Goal: Participate in discussion: Engage in conversation with other users on a specific topic

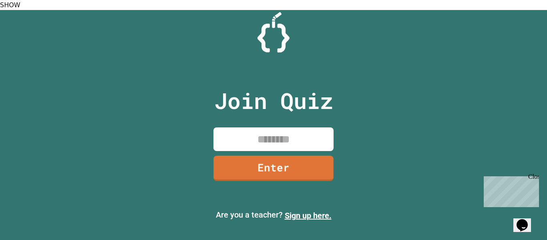
click at [236, 130] on input at bounding box center [274, 139] width 120 height 24
type input "********"
click at [315, 161] on link "Enter" at bounding box center [274, 168] width 120 height 26
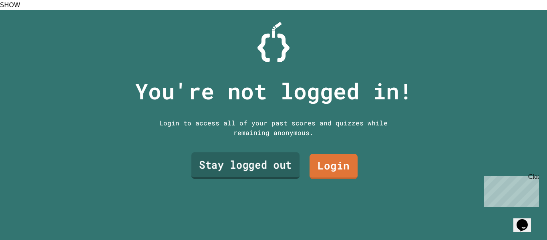
click at [227, 167] on link "Stay logged out" at bounding box center [246, 165] width 109 height 26
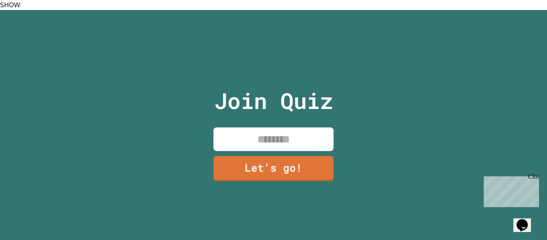
click at [241, 137] on input at bounding box center [274, 139] width 120 height 24
type input "******"
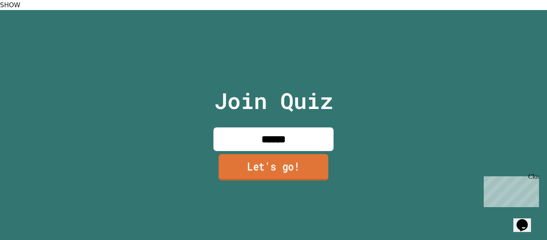
click at [221, 164] on link "Let's go!" at bounding box center [274, 167] width 110 height 26
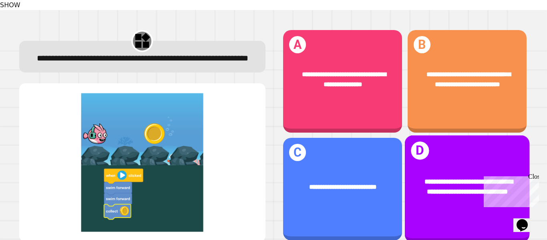
click at [450, 163] on div "**********" at bounding box center [467, 186] width 125 height 47
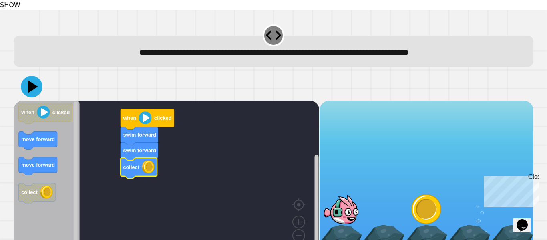
click at [37, 76] on icon at bounding box center [32, 87] width 22 height 22
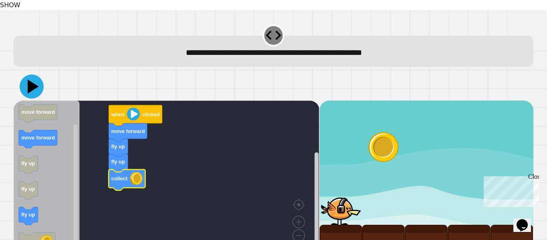
click at [39, 78] on icon at bounding box center [32, 87] width 24 height 24
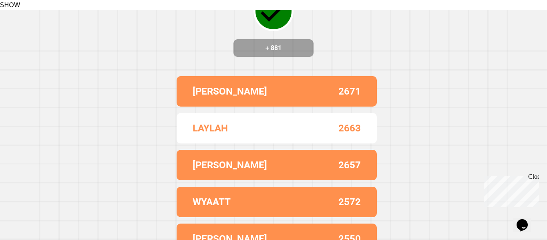
scroll to position [75, 0]
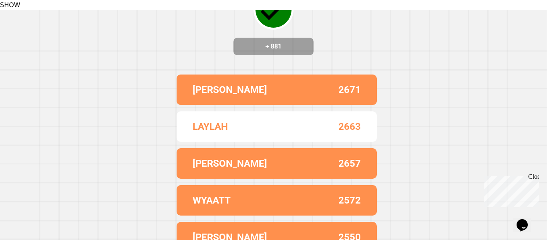
click at [263, 113] on div "LAYLAH 2663" at bounding box center [277, 126] width 200 height 30
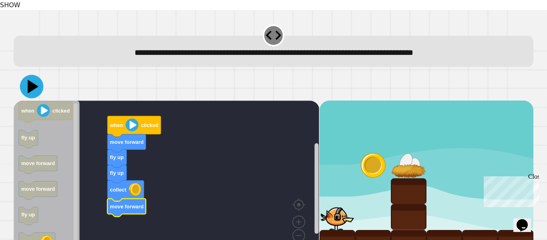
click at [32, 75] on icon at bounding box center [32, 87] width 24 height 24
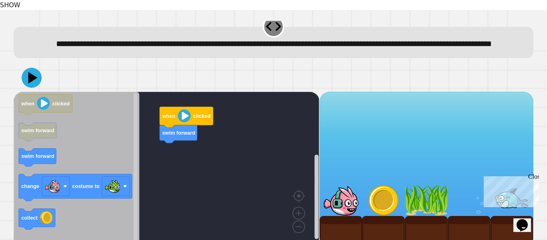
scroll to position [12, 0]
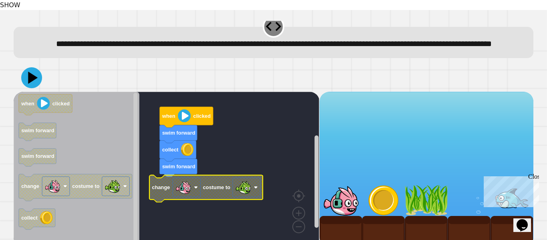
click at [37, 71] on icon at bounding box center [31, 77] width 21 height 21
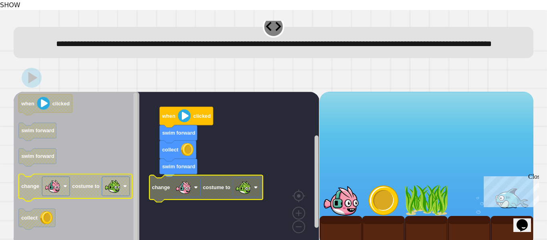
scroll to position [16, 0]
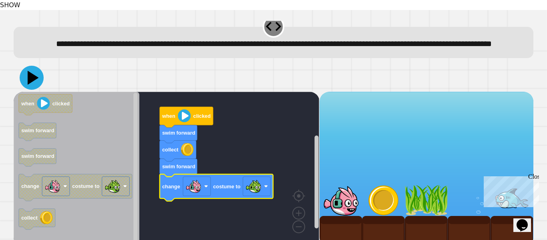
click at [39, 77] on icon at bounding box center [32, 78] width 24 height 24
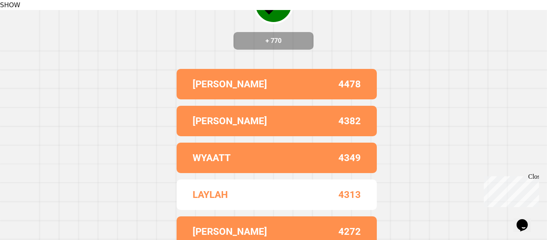
scroll to position [0, 0]
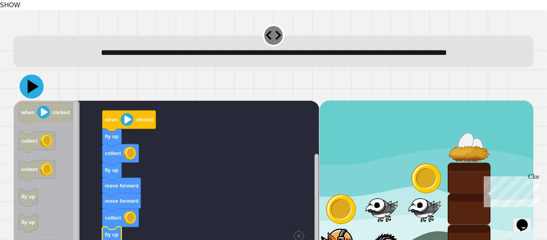
click at [36, 90] on icon at bounding box center [33, 86] width 11 height 14
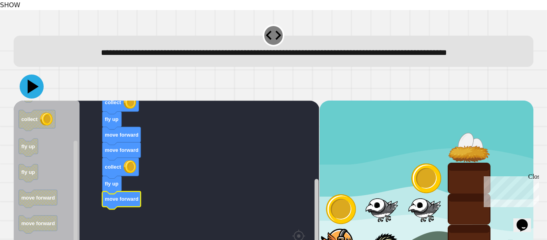
click at [32, 94] on icon at bounding box center [32, 87] width 24 height 24
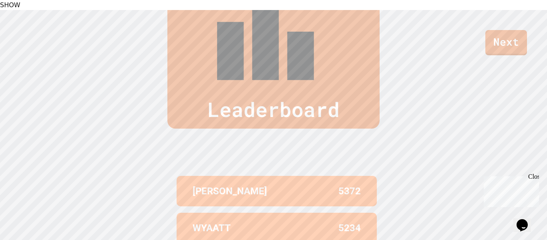
scroll to position [308, 0]
